Goal: Task Accomplishment & Management: Manage account settings

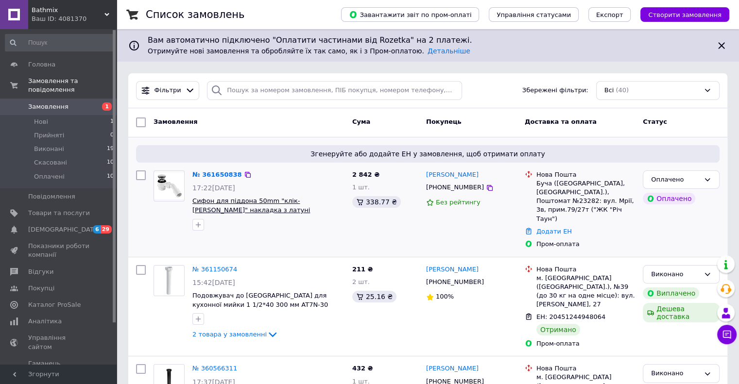
click at [255, 203] on span "Сифон для піддона 50mm "клік-[PERSON_NAME]" накладка з латуні 70*40/55мм HC26-I…" at bounding box center [253, 209] width 123 height 25
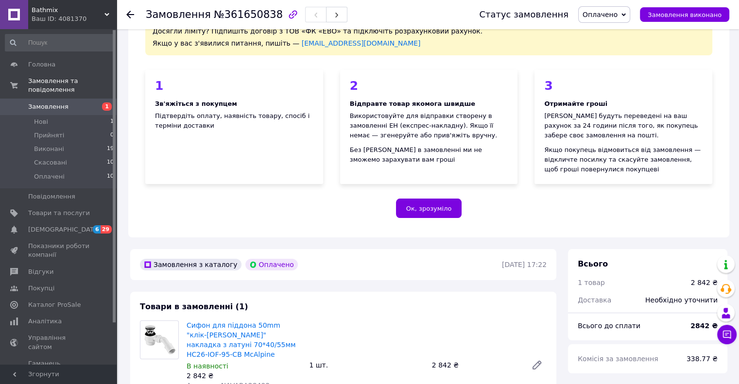
scroll to position [146, 0]
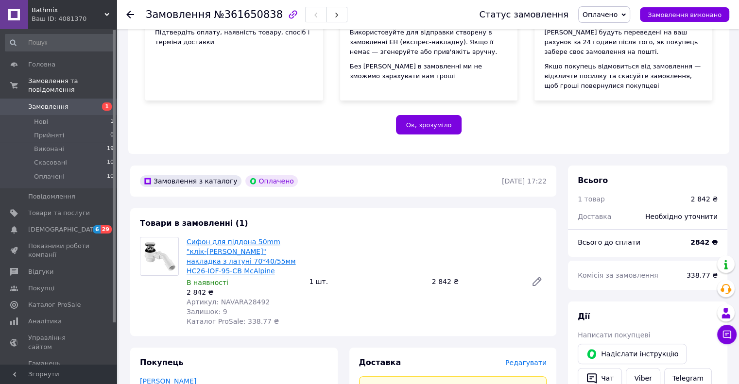
click at [233, 248] on link "Сифон для піддона 50mm "клік-[PERSON_NAME]" накладка з латуні 70*40/55мм HC26-I…" at bounding box center [240, 256] width 109 height 37
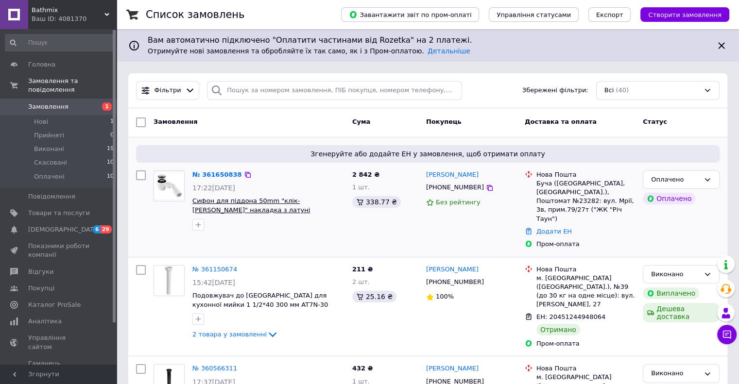
click at [289, 202] on span "Сифон для піддона 50mm "клік-[PERSON_NAME]" накладка з латуні 70*40/55мм HC26-I…" at bounding box center [253, 209] width 123 height 25
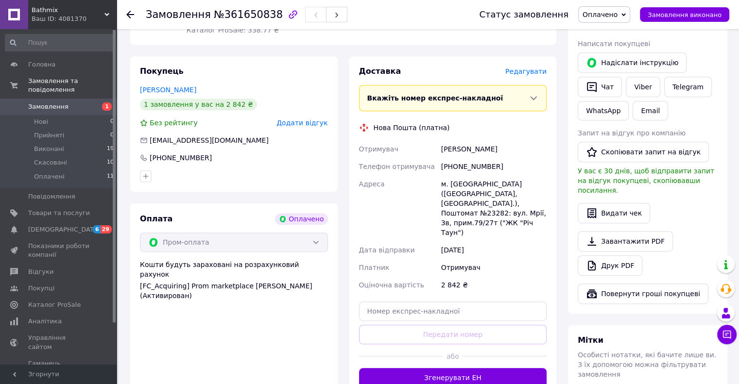
scroll to position [486, 0]
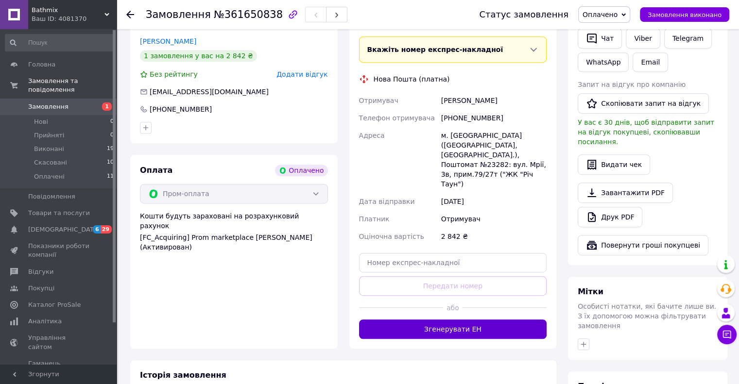
click at [476, 319] on button "Згенерувати ЕН" at bounding box center [453, 328] width 188 height 19
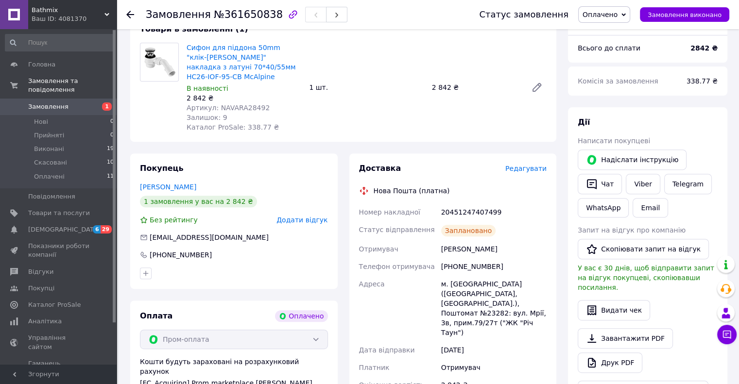
scroll to position [291, 0]
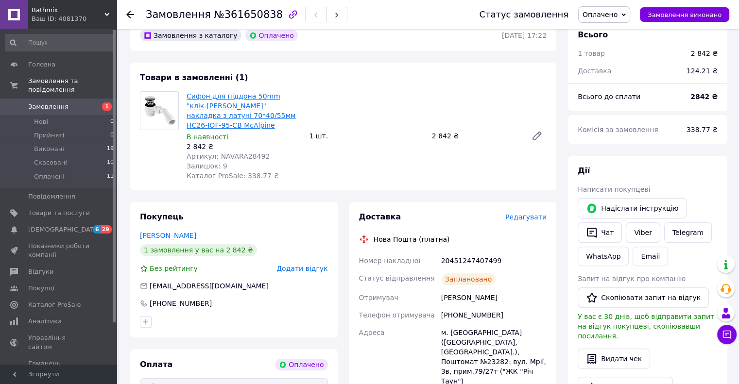
click at [240, 104] on link "Сифон для піддона 50mm "клік-[PERSON_NAME]" накладка з латуні 70*40/55мм HC26-I…" at bounding box center [240, 110] width 109 height 37
drag, startPoint x: 446, startPoint y: 290, endPoint x: 507, endPoint y: 293, distance: 61.2
click at [507, 293] on div "Богданова Елеонора" at bounding box center [493, 297] width 109 height 17
copy div "Богданова Елеонора"
drag, startPoint x: 454, startPoint y: 308, endPoint x: 478, endPoint y: 304, distance: 23.6
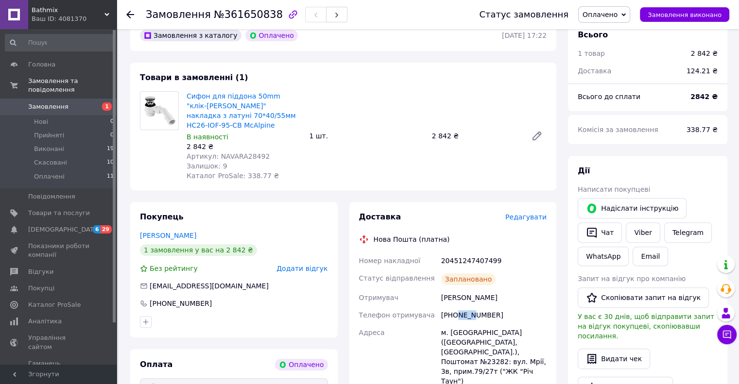
click at [470, 306] on div "[PHONE_NUMBER]" at bounding box center [493, 314] width 109 height 17
drag, startPoint x: 489, startPoint y: 306, endPoint x: 453, endPoint y: 308, distance: 36.4
click at [453, 308] on div "[PHONE_NUMBER]" at bounding box center [493, 314] width 109 height 17
copy div "0951721493"
drag, startPoint x: 146, startPoint y: 14, endPoint x: 256, endPoint y: 16, distance: 109.8
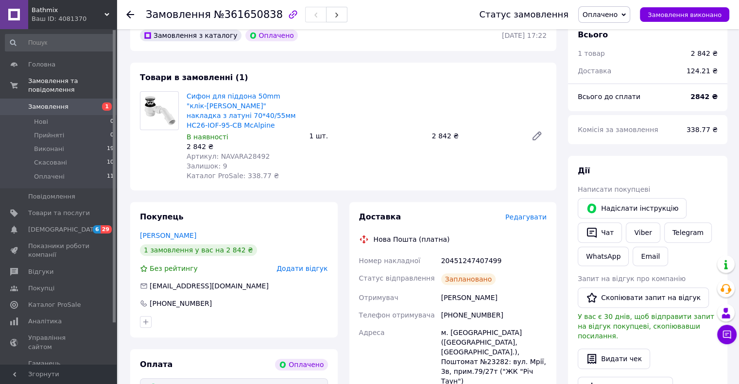
click at [269, 16] on div "Замовлення №361650838" at bounding box center [247, 14] width 202 height 17
drag, startPoint x: 146, startPoint y: 13, endPoint x: 261, endPoint y: 13, distance: 115.6
click at [261, 13] on h1 "Замовлення №361650838" at bounding box center [214, 15] width 137 height 12
click at [382, 77] on div "Товари в замовленні (1) Сифон для піддона 50mm "клік-клак" накладка з латуні 70…" at bounding box center [343, 127] width 426 height 128
drag, startPoint x: 146, startPoint y: 14, endPoint x: 271, endPoint y: 25, distance: 125.8
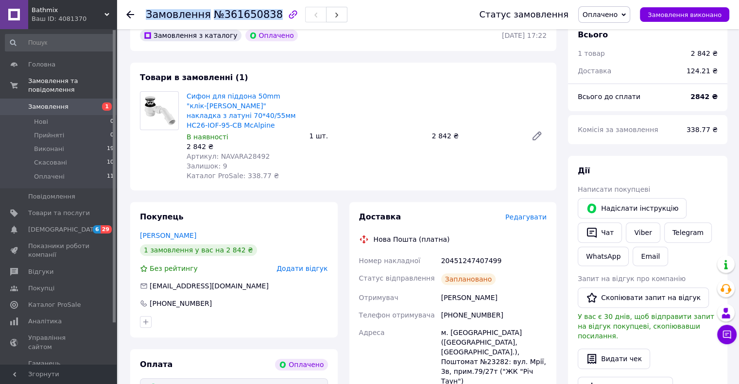
click at [271, 25] on div "Замовлення №361650838" at bounding box center [303, 14] width 314 height 29
copy h1 "Замовлення №361650838"
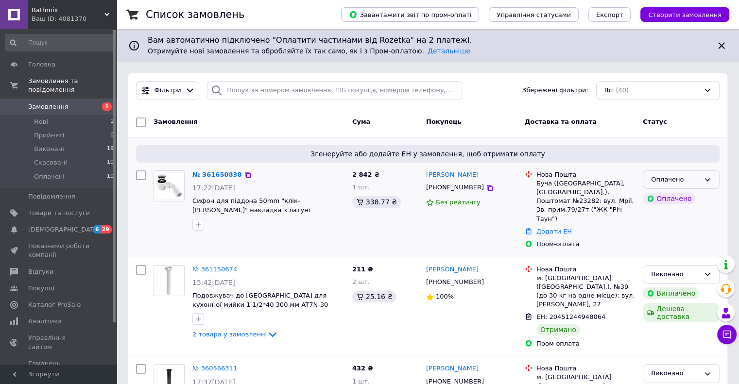
click at [704, 179] on icon at bounding box center [707, 180] width 8 height 8
click at [684, 200] on li "Прийнято" at bounding box center [681, 200] width 76 height 18
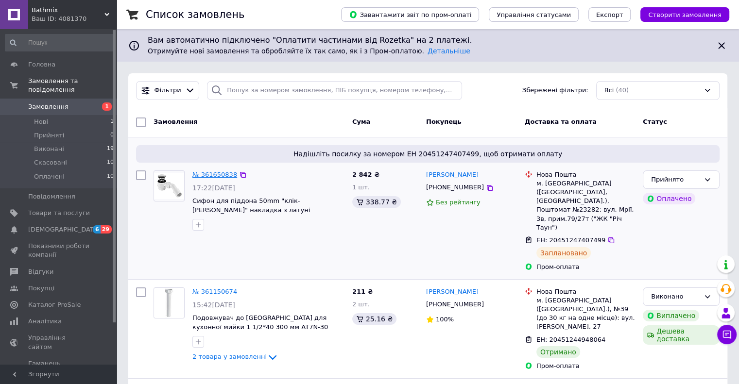
click at [218, 177] on link "№ 361650838" at bounding box center [214, 174] width 45 height 7
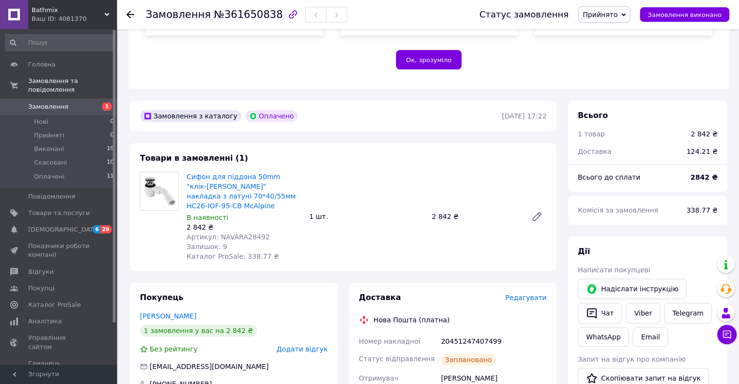
scroll to position [204, 0]
